Goal: Navigation & Orientation: Find specific page/section

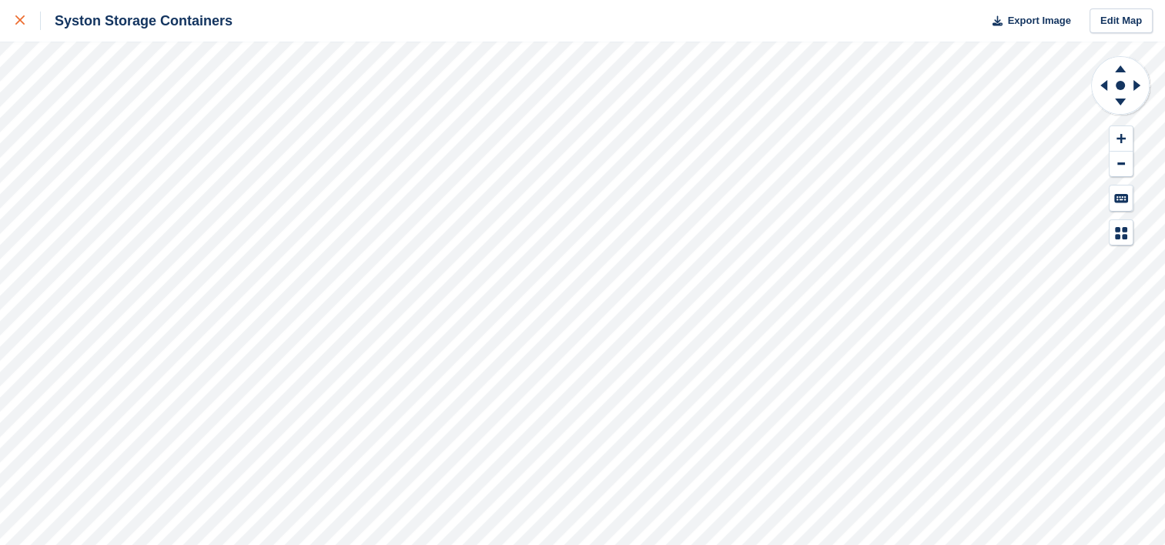
click at [34, 29] on div at bounding box center [27, 21] width 25 height 18
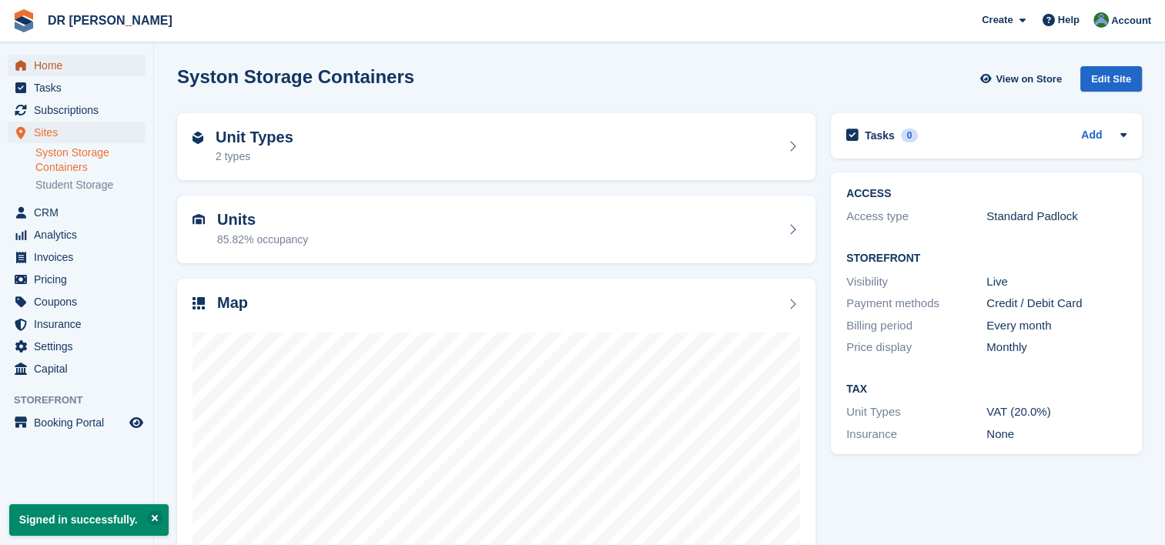
click at [52, 73] on span "Home" at bounding box center [80, 66] width 92 height 22
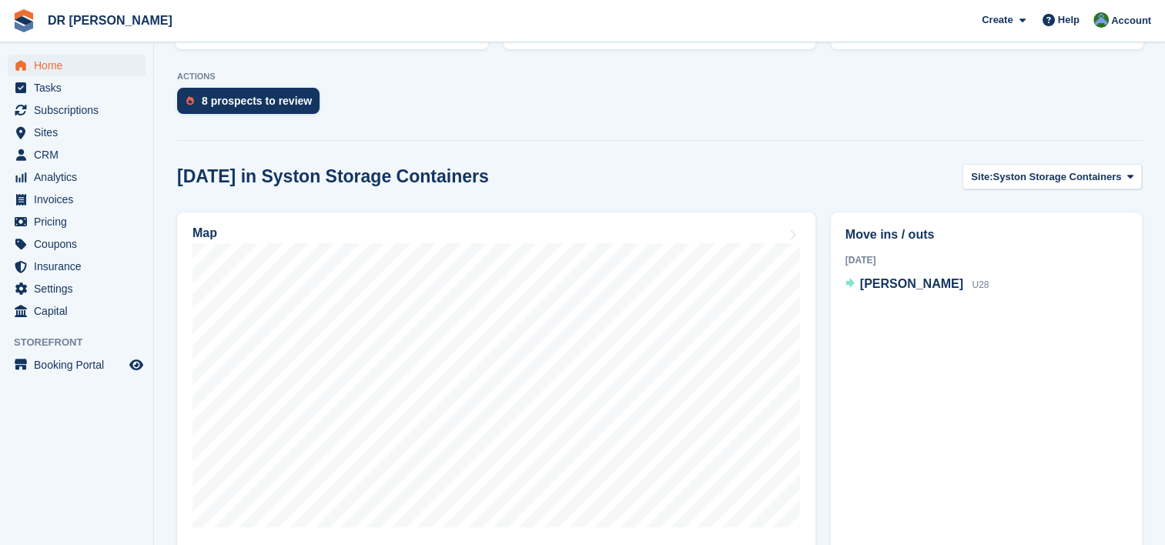
scroll to position [302, 0]
